Goal: Information Seeking & Learning: Learn about a topic

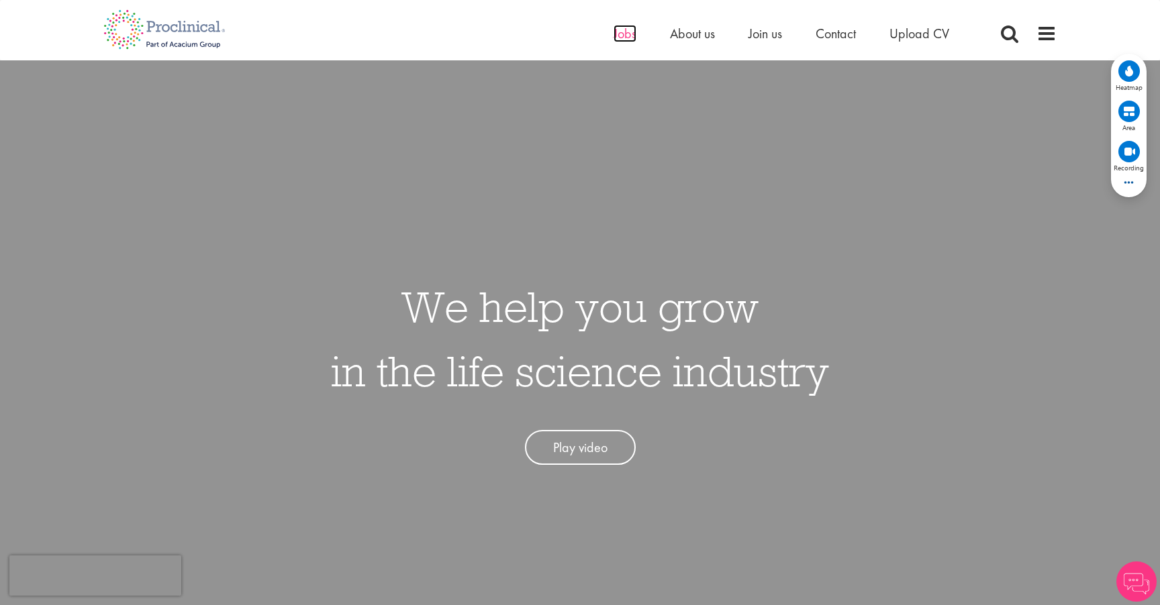
click at [630, 36] on span "Jobs" at bounding box center [625, 33] width 23 height 17
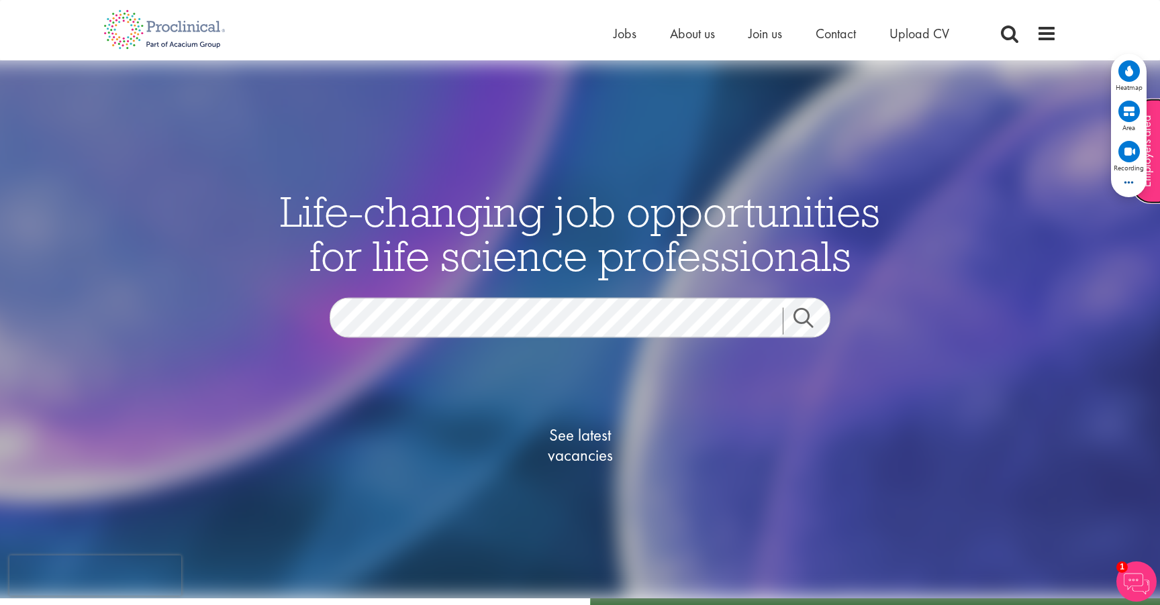
click at [1155, 201] on link "Employers area" at bounding box center [1146, 151] width 31 height 105
click at [1145, 199] on link "Employers area" at bounding box center [1146, 151] width 31 height 105
click at [821, 272] on span "Life-changing job opportunities for life science professionals" at bounding box center [580, 234] width 600 height 98
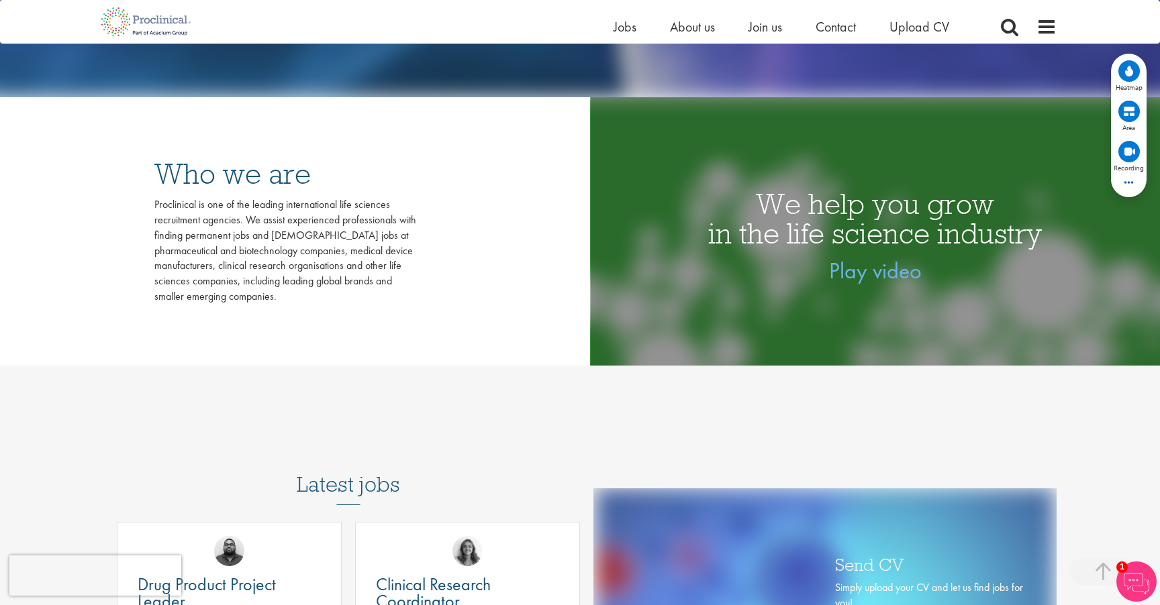
scroll to position [546, 0]
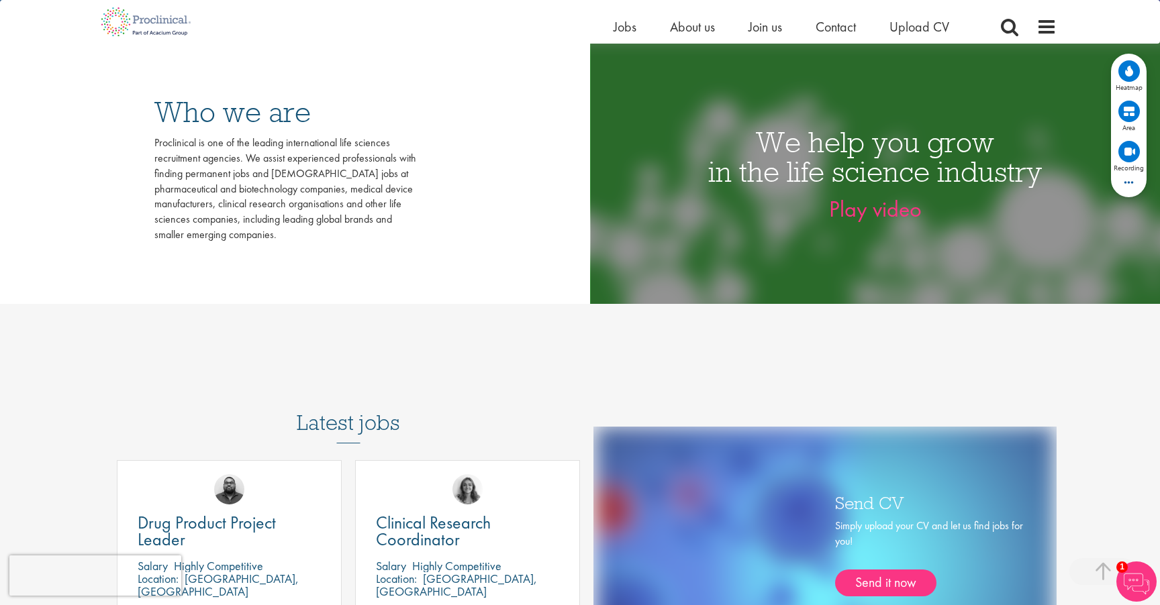
click at [871, 215] on link "Play video" at bounding box center [875, 209] width 93 height 29
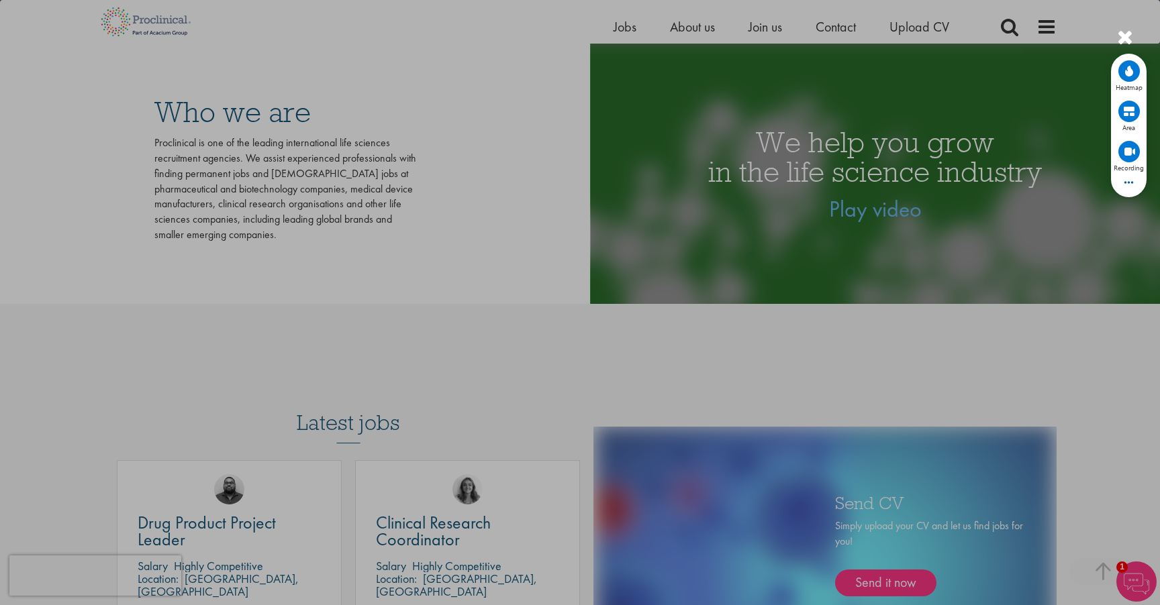
click at [924, 410] on div at bounding box center [580, 302] width 1160 height 605
click at [489, 138] on div at bounding box center [580, 302] width 1160 height 605
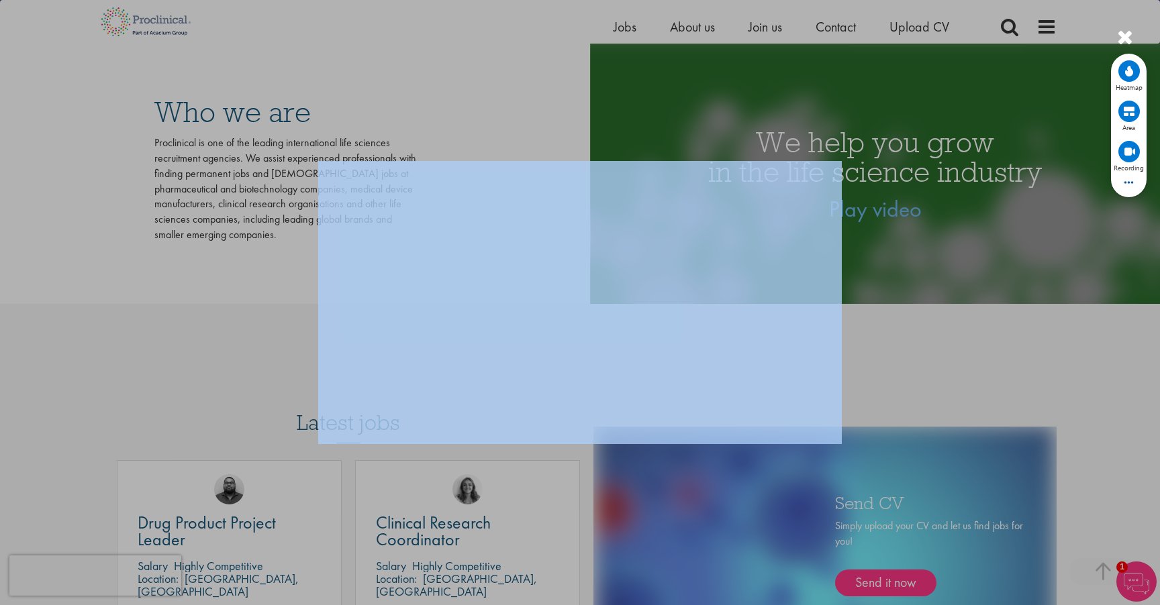
click at [489, 138] on div at bounding box center [580, 302] width 1160 height 605
click at [884, 487] on div at bounding box center [580, 302] width 1160 height 605
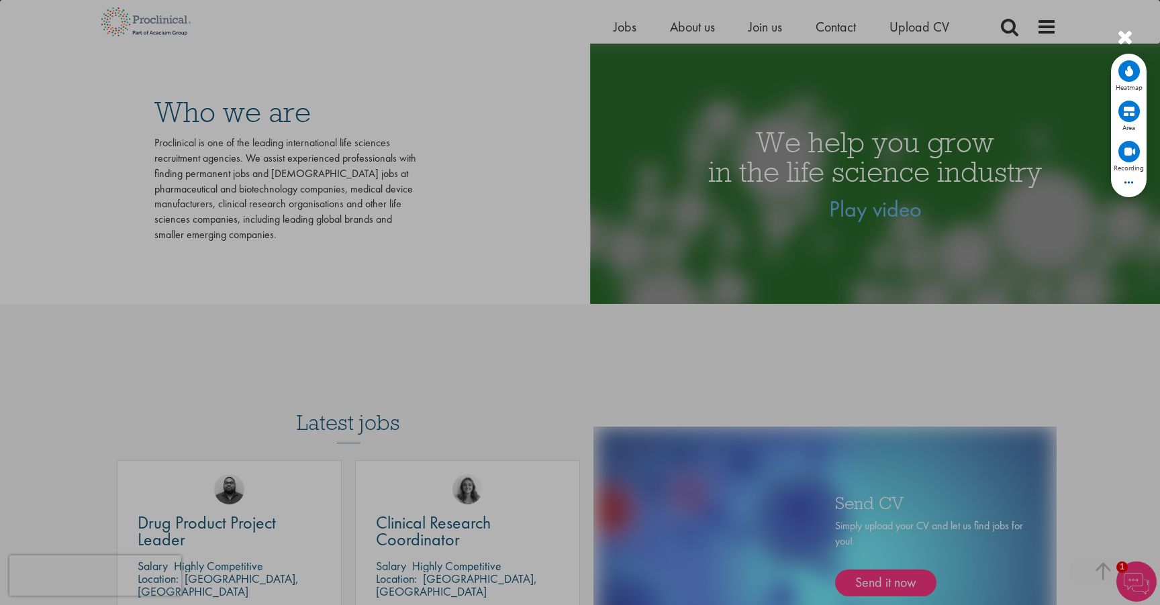
click at [1122, 43] on div at bounding box center [1125, 38] width 16 height 22
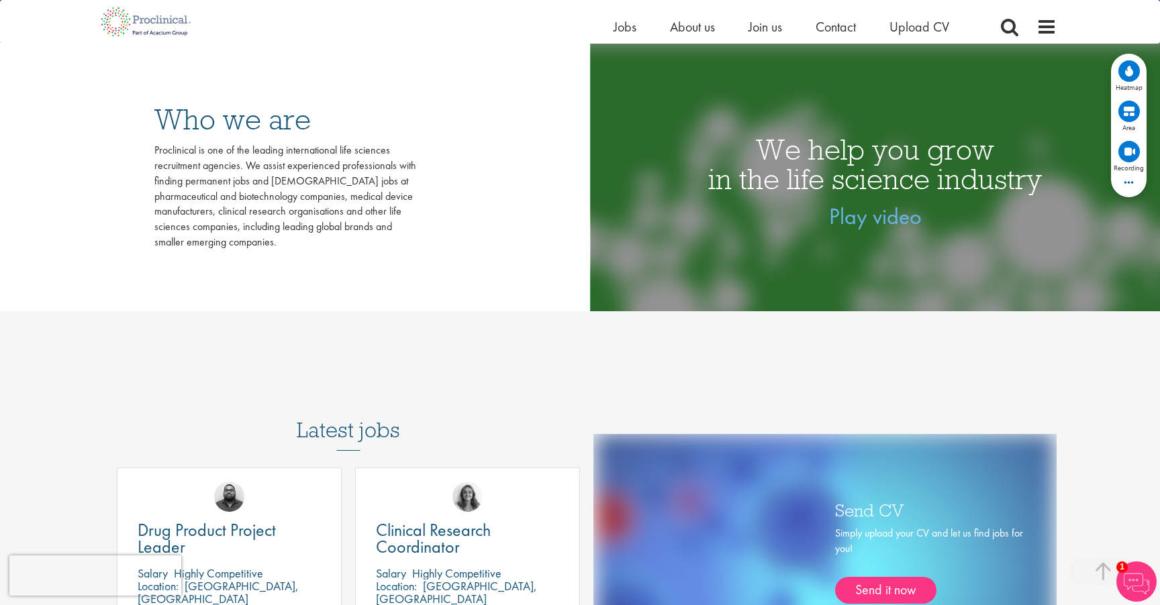
scroll to position [540, 0]
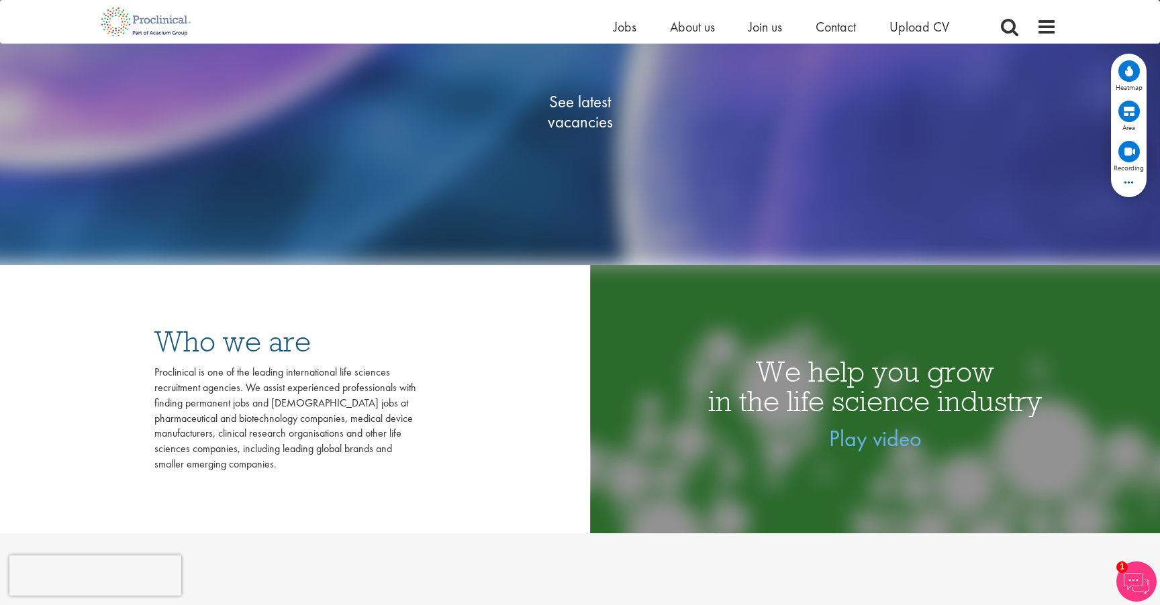
scroll to position [0, 0]
